Goal: Task Accomplishment & Management: Use online tool/utility

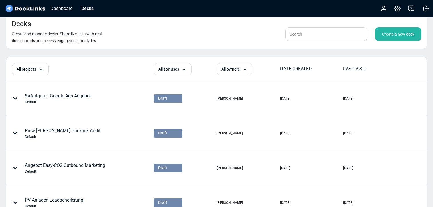
click at [403, 35] on div "Create a new deck" at bounding box center [398, 34] width 46 height 14
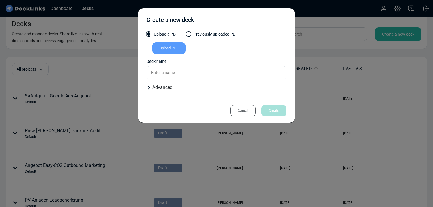
click at [169, 52] on div "Upload PDF" at bounding box center [168, 47] width 33 height 11
click at [0, 0] on input "Upload PDF" at bounding box center [0, 0] width 0 height 0
click at [178, 49] on div "Upload PDF" at bounding box center [168, 47] width 33 height 11
click at [0, 0] on input "Upload PDF" at bounding box center [0, 0] width 0 height 0
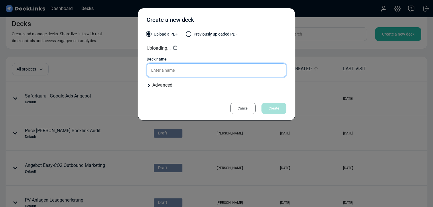
click at [189, 71] on input "text" at bounding box center [217, 70] width 140 height 14
type input "[PERSON_NAME] Immobilien - SEO_Linkbuilding Angebot"
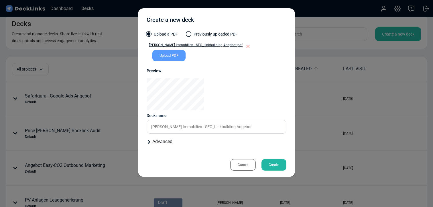
click at [275, 164] on div "Create" at bounding box center [273, 164] width 25 height 11
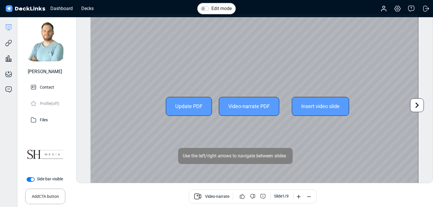
scroll to position [1, 0]
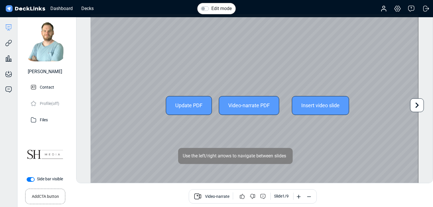
click at [256, 107] on div "Video-narrate PDF" at bounding box center [249, 105] width 60 height 19
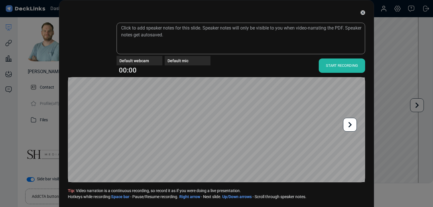
click at [334, 65] on div "START RECORDING" at bounding box center [342, 65] width 46 height 14
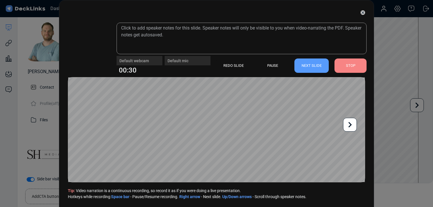
click at [338, 65] on div "STOP" at bounding box center [350, 65] width 32 height 14
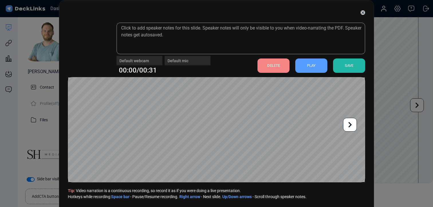
click at [279, 66] on div "DELETE" at bounding box center [273, 65] width 32 height 14
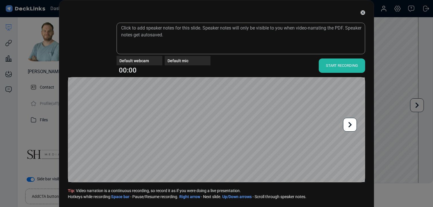
click at [344, 64] on div "START RECORDING" at bounding box center [342, 65] width 46 height 14
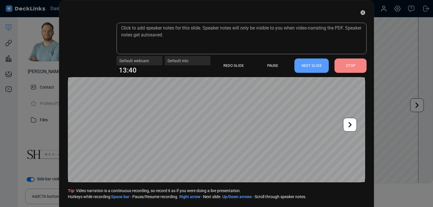
click at [357, 65] on div "STOP" at bounding box center [350, 65] width 32 height 14
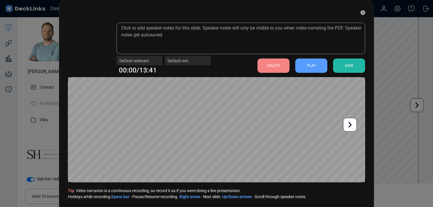
click at [355, 66] on div "SAVE" at bounding box center [349, 65] width 32 height 14
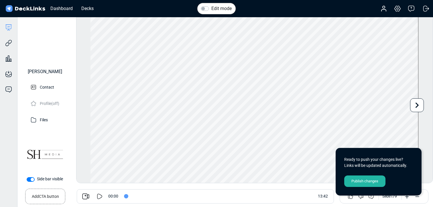
click at [363, 182] on div "Publish changes" at bounding box center [364, 180] width 41 height 11
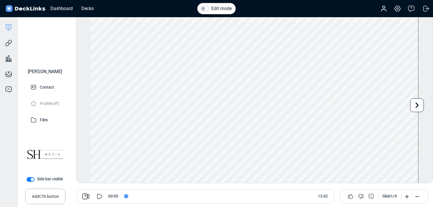
click at [42, 195] on small "Add CTA button" at bounding box center [45, 195] width 27 height 8
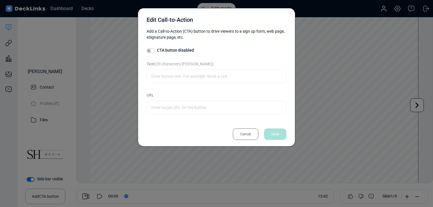
click at [157, 50] on label "CTA button disabled" at bounding box center [175, 50] width 37 height 6
click at [151, 50] on input "CTA button disabled" at bounding box center [149, 50] width 5 height 6
checkbox input "true"
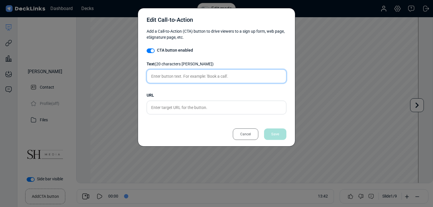
click at [157, 75] on input "text" at bounding box center [217, 76] width 140 height 14
type input "Termin buchen"
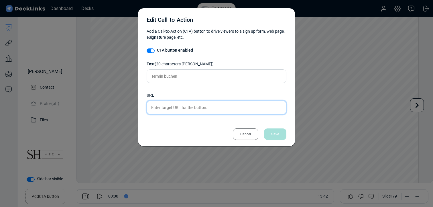
click at [163, 108] on input "text" at bounding box center [217, 107] width 140 height 14
paste input "[URL][DOMAIN_NAME][PERSON_NAME]"
type input "[URL][DOMAIN_NAME][PERSON_NAME]"
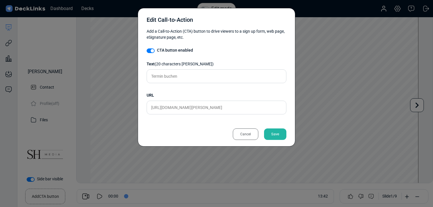
click at [279, 134] on div "Save" at bounding box center [275, 133] width 22 height 11
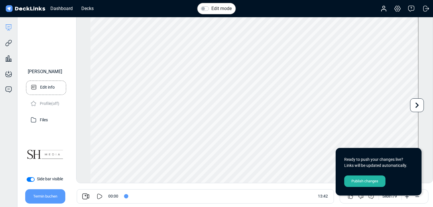
click at [48, 89] on p "Edit info" at bounding box center [47, 86] width 15 height 7
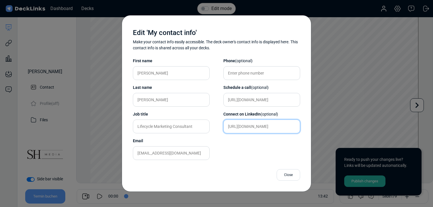
click at [261, 127] on input "[URL][DOMAIN_NAME]" at bounding box center [261, 126] width 77 height 14
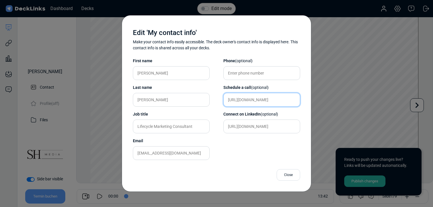
click at [252, 102] on input "[URL][DOMAIN_NAME]" at bounding box center [261, 100] width 77 height 14
click at [255, 100] on input "[URL][DOMAIN_NAME]" at bounding box center [261, 100] width 77 height 14
paste input "[DOMAIN_NAME][URL][PERSON_NAME]"
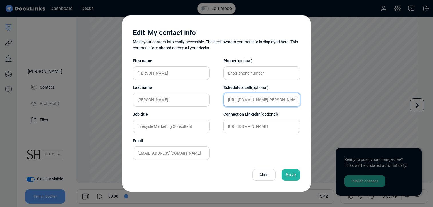
type input "[URL][DOMAIN_NAME][PERSON_NAME]"
click at [296, 176] on div "Save" at bounding box center [290, 174] width 19 height 11
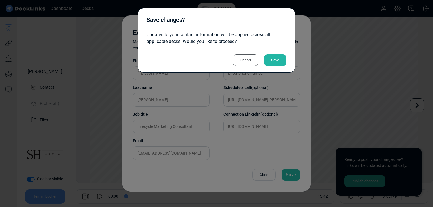
click at [276, 60] on div "Save" at bounding box center [275, 59] width 22 height 11
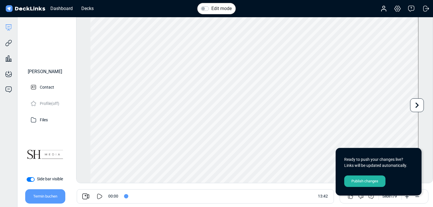
click at [358, 180] on div "Publish changes" at bounding box center [364, 180] width 41 height 11
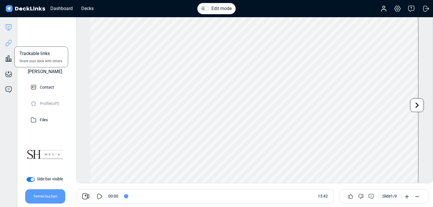
click at [10, 44] on icon at bounding box center [8, 43] width 7 height 7
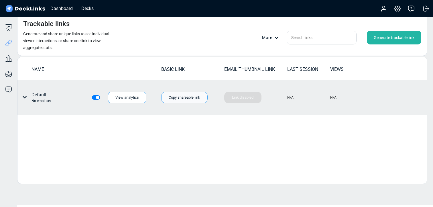
click at [179, 99] on div "Copy shareable link" at bounding box center [184, 97] width 46 height 11
